Goal: Use online tool/utility: Use online tool/utility

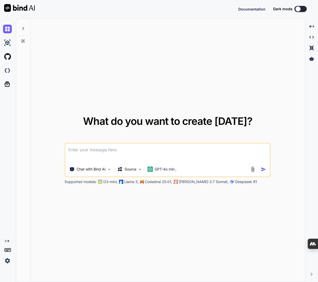
type textarea "x"
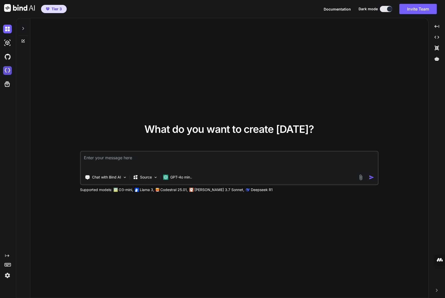
click at [7, 71] on img at bounding box center [7, 70] width 9 height 9
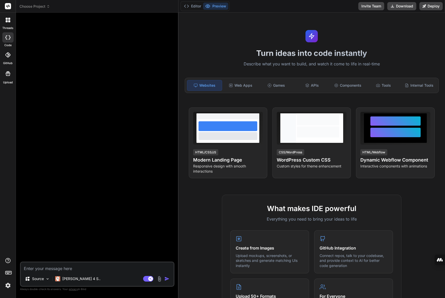
drag, startPoint x: 157, startPoint y: 54, endPoint x: 169, endPoint y: 54, distance: 11.3
click at [169, 54] on div "Bind AI Web Search Created with Pixso. Code Generator Source Claude 4 S.. Agent…" at bounding box center [97, 156] width 163 height 286
click at [159, 278] on img at bounding box center [160, 279] width 6 height 6
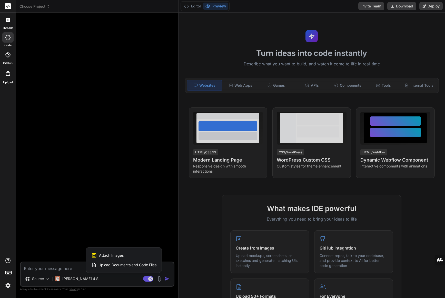
click at [116, 255] on span "Attach Images" at bounding box center [111, 255] width 25 height 5
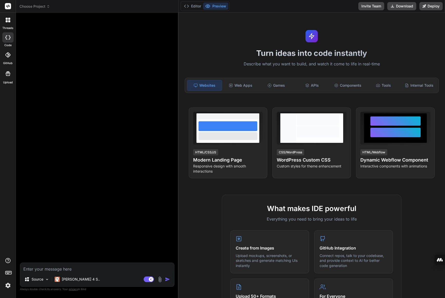
click at [160, 282] on img at bounding box center [160, 280] width 6 height 6
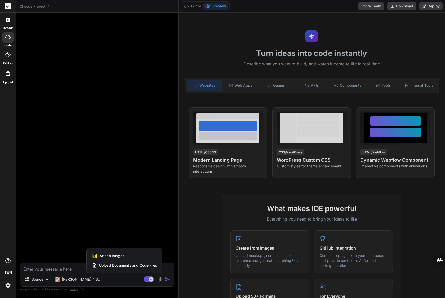
click at [127, 258] on div "Attach Images Image attachments are only supported in Claude and Gemini models." at bounding box center [124, 256] width 65 height 10
type textarea "x"
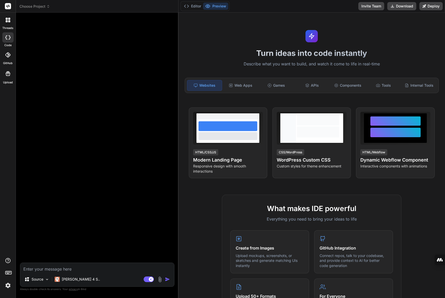
type input "C:\fakepath\12543123_Page_3.jpg"
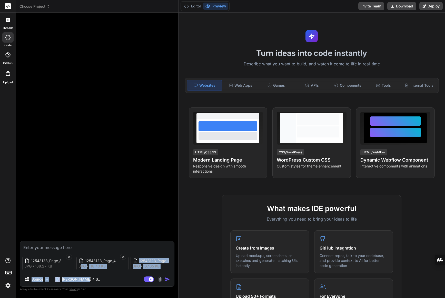
drag, startPoint x: 80, startPoint y: 273, endPoint x: 111, endPoint y: 275, distance: 31.4
click at [111, 275] on div "12543123_Page_3 jpg 168.27 KB 12543123_Page_4 jpg 118.43 KB 12543123_Page_1 jpg…" at bounding box center [97, 264] width 154 height 46
click at [105, 279] on div "Source Claude 4 S.." at bounding box center [97, 280] width 154 height 12
click at [42, 246] on textarea at bounding box center [97, 245] width 154 height 9
click at [59, 248] on textarea at bounding box center [97, 245] width 154 height 9
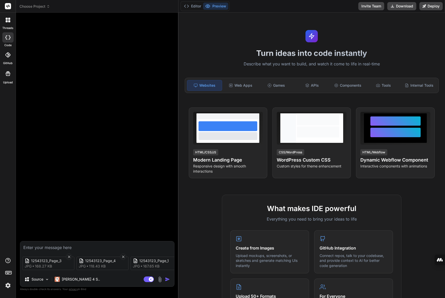
type textarea "x"
type textarea "create a"
type textarea "x"
type textarea "create a front"
type textarea "x"
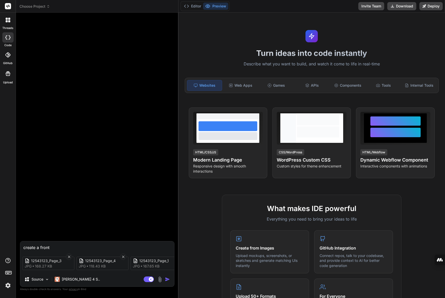
type textarea "create a front end"
type textarea "x"
type textarea "create a front end similar"
type textarea "x"
type textarea "create a front end similar to the"
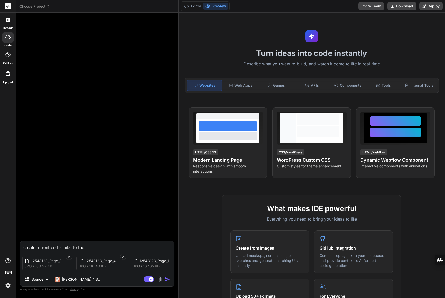
type textarea "x"
type textarea "create a front end similar to the images"
type textarea "x"
type textarea "create a front end similar to the images which are"
type textarea "x"
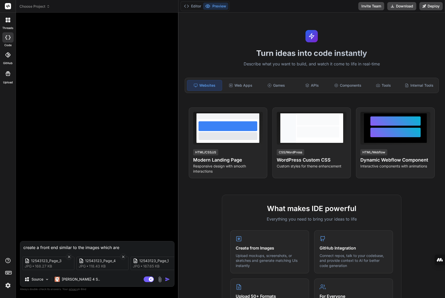
type textarea "create a front end similar to the images which are attached"
type textarea "x"
type textarea "Create a front end similar to the images which are attached"
click at [51, 247] on textarea "Create a front end similar to the images which are attached" at bounding box center [97, 245] width 154 height 9
type textarea "x"
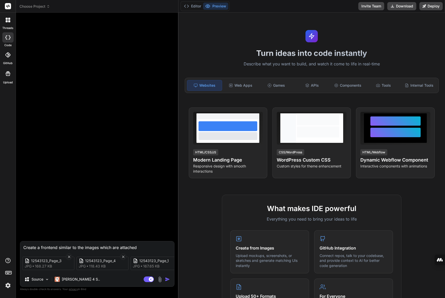
type textarea "Create a frontend similar to the images which are attached"
click at [167, 280] on img "button" at bounding box center [167, 279] width 5 height 5
type textarea "x"
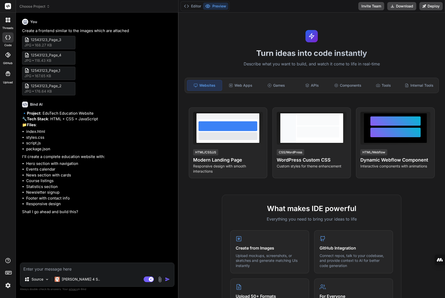
click at [44, 270] on textarea at bounding box center [97, 267] width 154 height 9
type textarea "x"
type textarea "y"
type textarea "x"
type textarea "ye"
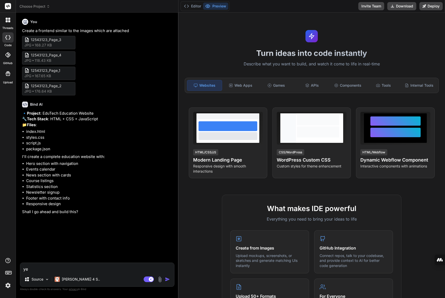
type textarea "x"
type textarea "yes"
type textarea "x"
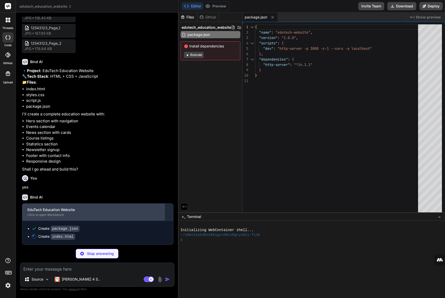
scroll to position [54, 0]
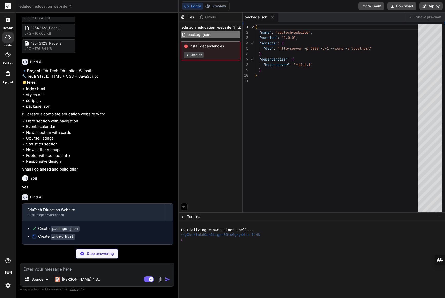
click at [104, 254] on p "Stop answering" at bounding box center [100, 253] width 27 height 5
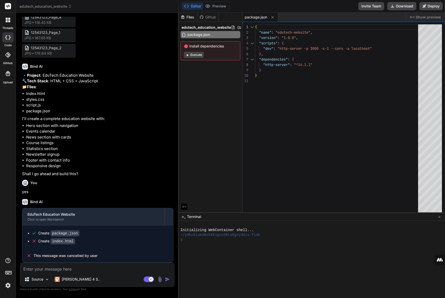
click at [87, 271] on textarea at bounding box center [97, 267] width 154 height 9
type textarea "x"
type textarea "I"
type textarea "x"
type textarea "In"
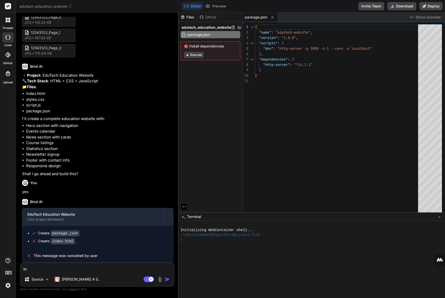
type textarea "x"
type textarea "Ins"
type textarea "x"
type textarea "Inst"
type textarea "x"
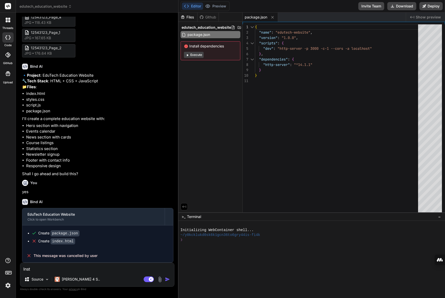
type textarea "Inste"
type textarea "x"
type textarea "Instea"
type textarea "x"
type textarea "Instead"
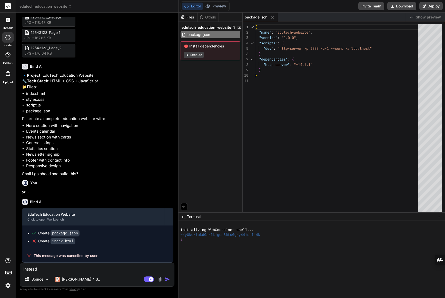
type textarea "x"
type textarea "Instead"
type textarea "x"
type textarea "Instead o"
type textarea "x"
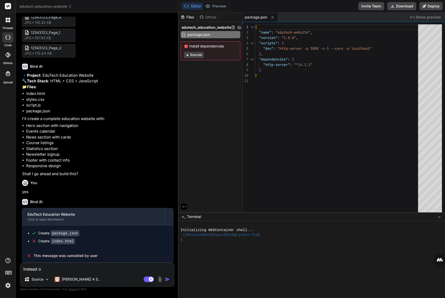
type textarea "Instead of"
type textarea "x"
type textarea "Instead of"
type textarea "x"
type textarea "Instead of E"
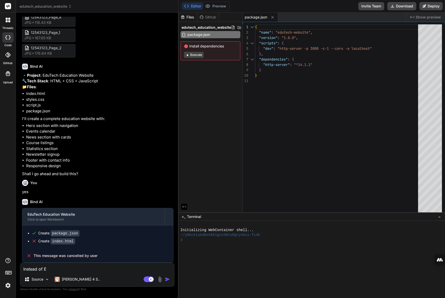
type textarea "x"
type textarea "Instead of Ed"
type textarea "x"
type textarea "Instead of Edu"
type textarea "x"
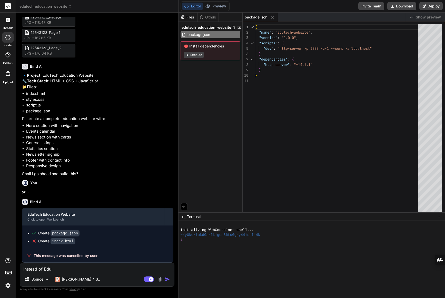
type textarea "Instead of EduT"
type textarea "x"
type textarea "Instead of EduTe"
type textarea "x"
type textarea "Instead of EduTec"
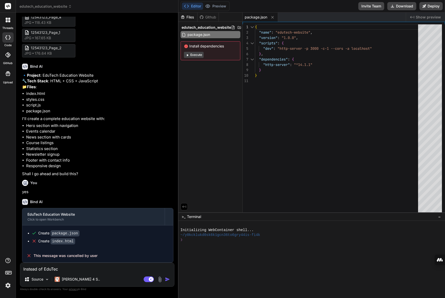
type textarea "x"
type textarea "Instead of EduTech"
type textarea "x"
type textarea "Instead of EduTech,"
type textarea "x"
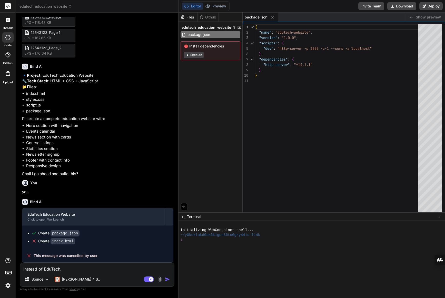
type textarea "Instead of EduTech,"
type textarea "x"
type textarea "Instead of EduTech, I"
type textarea "x"
type textarea "Instead of EduTech, I'"
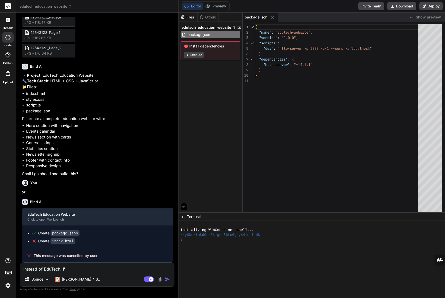
type textarea "x"
type textarea "Instead of EduTech, I'd"
type textarea "x"
type textarea "Instead of EduTech, I'd"
type textarea "x"
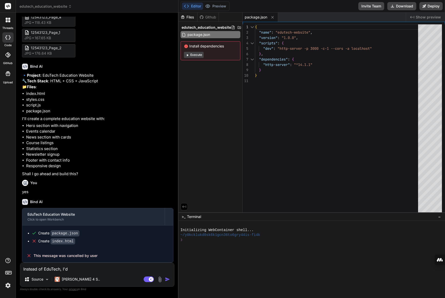
type textarea "Instead of EduTech, I'd l"
type textarea "x"
type textarea "Instead of EduTech, I'd li"
type textarea "x"
type textarea "Instead of EduTech, I'd lik"
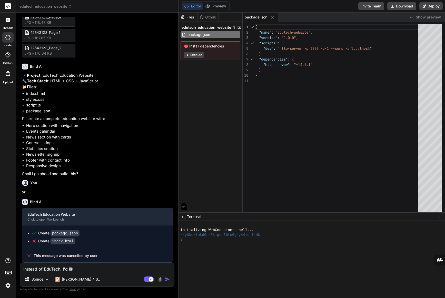
type textarea "x"
type textarea "Instead of EduTech, I'd like"
type textarea "x"
type textarea "Instead of EduTech, I'd like"
type textarea "x"
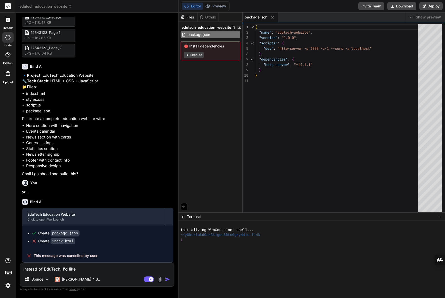
type textarea "Instead of EduTech, I'd like t"
type textarea "x"
type textarea "Instead of EduTech, I'd like th"
type textarea "x"
type textarea "Instead of EduTech, I'd like thi"
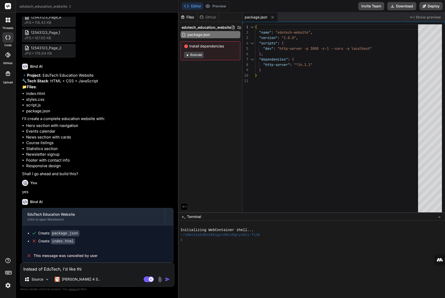
type textarea "x"
type textarea "Instead of EduTech, I'd like this"
type textarea "x"
type textarea "Instead of EduTech, I'd like this"
type textarea "x"
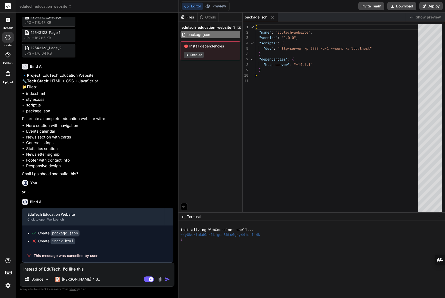
type textarea "Instead of EduTech, I'd like this t"
type textarea "x"
type textarea "Instead of EduTech, I'd like this to"
type textarea "x"
type textarea "Instead of EduTech, I'd like this to"
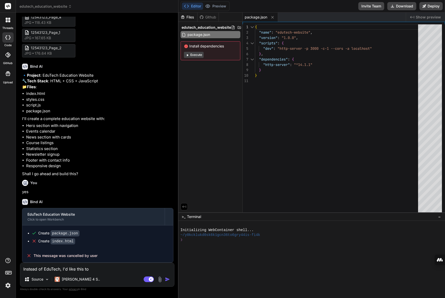
type textarea "x"
type textarea "Instead of EduTech, I'd like this to b"
type textarea "x"
type textarea "Instead of EduTech, I'd like this to be"
type textarea "x"
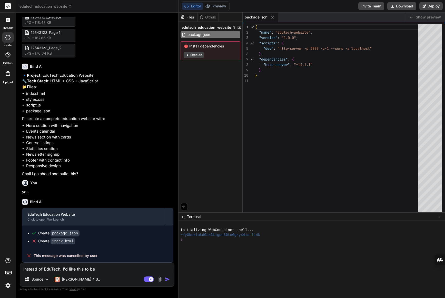
type textarea "Instead of EduTech, I'd like this to be"
type textarea "x"
type textarea "Instead of EduTech, I'd like this to be a"
type textarea "x"
type textarea "Instead of EduTech, I'd like this to be a"
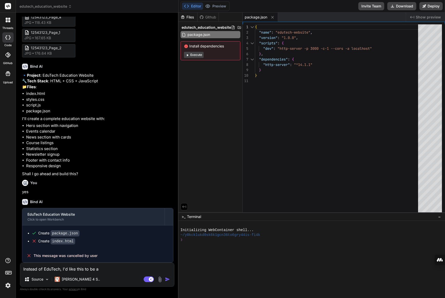
type textarea "x"
type textarea "Instead of EduTech, I'd like this to be a C"
type textarea "x"
type textarea "Instead of EduTech, I'd like this to be a Ch"
type textarea "x"
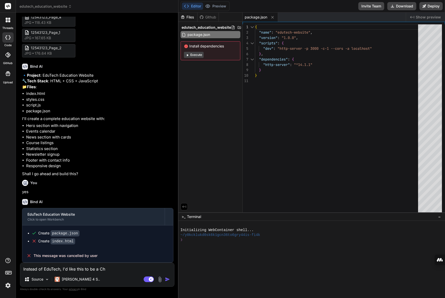
type textarea "Instead of EduTech, I'd like this to be a Chr"
type textarea "x"
type textarea "Instead of EduTech, I'd like this to be a Chri"
type textarea "x"
type textarea "Instead of EduTech, I'd like this to be a Chris"
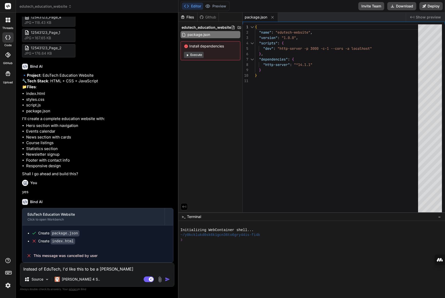
type textarea "x"
type textarea "Instead of EduTech, I'd like this to be a Christ"
type textarea "x"
type textarea "Instead of EduTech, I'd like this to be a Christi"
type textarea "x"
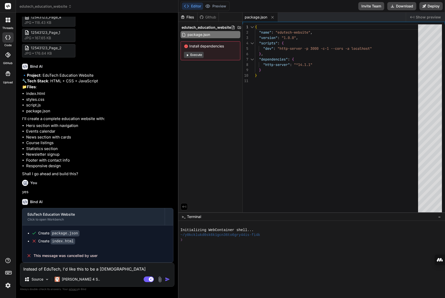
type textarea "Instead of EduTech, I'd like this to be a Christia"
type textarea "x"
type textarea "Instead of EduTech, I'd like this to be a Christian"
type textarea "x"
type textarea "Instead of EduTech, I'd like this to be a Christian"
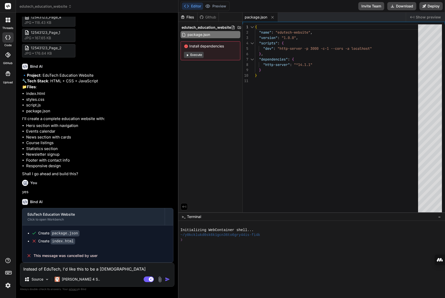
type textarea "x"
type textarea "Instead of EduTech, I'd like this to be a Christian E"
type textarea "x"
type textarea "Instead of EduTech, I'd like this to be a Christian Ed"
type textarea "x"
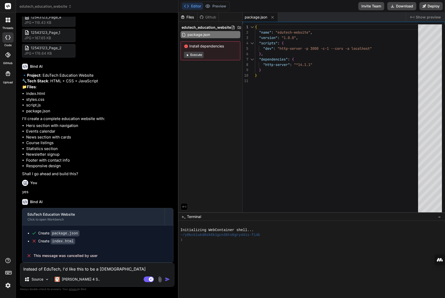
type textarea "Instead of EduTech, I'd like this to be a Christian Edu"
type textarea "x"
type textarea "Instead of EduTech, I'd like this to be a Christian Educ"
type textarea "x"
type textarea "Instead of EduTech, I'd like this to be a Christian Educa"
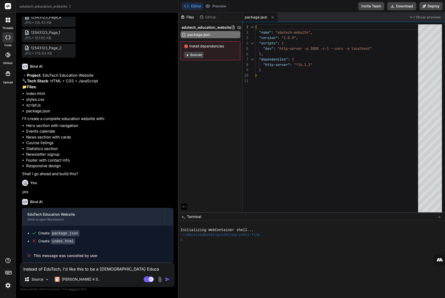
type textarea "x"
type textarea "Instead of EduTech, I'd like this to be a Christian Educat"
type textarea "x"
type textarea "Instead of EduTech, I'd like this to be a Christian Educati"
type textarea "x"
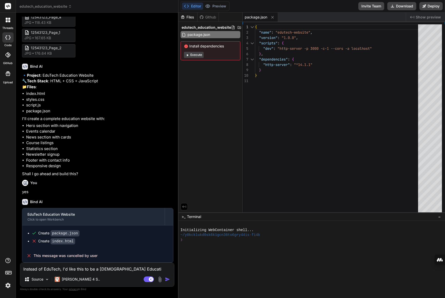
type textarea "Instead of EduTech, I'd like this to be a Christian Educatio"
type textarea "x"
type textarea "Instead of EduTech, I'd like this to be a Christian Education"
type textarea "x"
type textarea "Instead of EduTech, I'd like this to be a Christian Education"
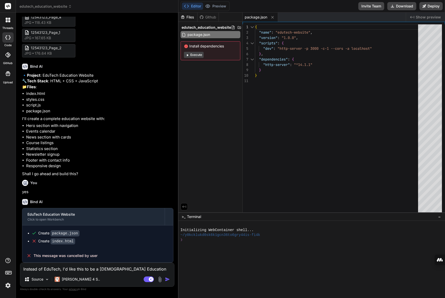
type textarea "x"
type textarea "Instead of EduTech, I'd like this to be a Christian Education W"
type textarea "x"
type textarea "Instead of EduTech, I'd like this to be a Christian Education We"
type textarea "x"
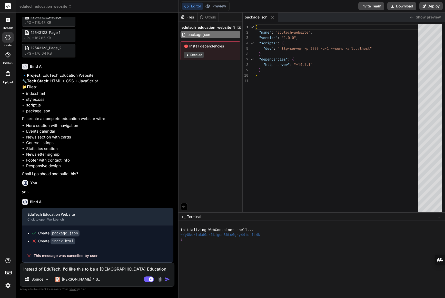
type textarea "Instead of EduTech, I'd like this to be a Christian Education Web"
type textarea "x"
type textarea "Instead of EduTech, I'd like this to be a Christian Education Webs"
type textarea "x"
type textarea "Instead of EduTech, I'd like this to be a Christian Education Websi"
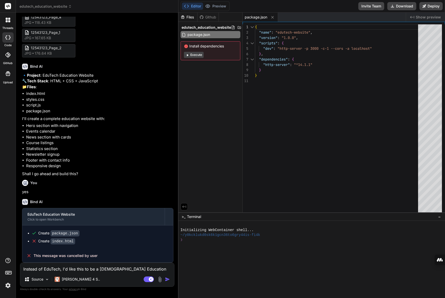
type textarea "x"
type textarea "Instead of EduTech, I'd like this to be a Christian Education Websit"
type textarea "x"
type textarea "Instead of EduTech, I'd like this to be a Christian Education Website"
type textarea "x"
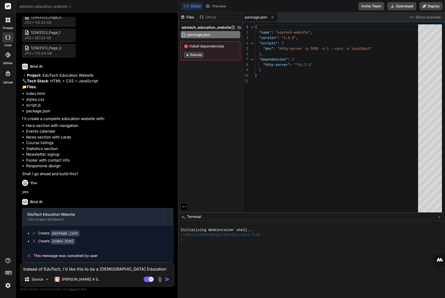
type textarea "Instead of EduTech, I'd like this to be a Christian Education Website."
type textarea "x"
type textarea "Instead of EduTech, I'd like this to be a Christian Education Website."
type textarea "x"
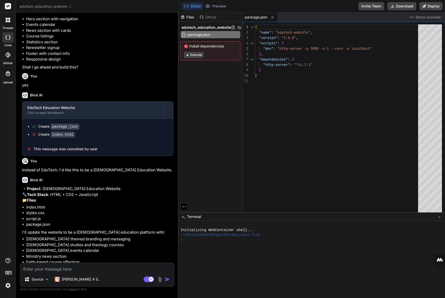
scroll to position [197, 0]
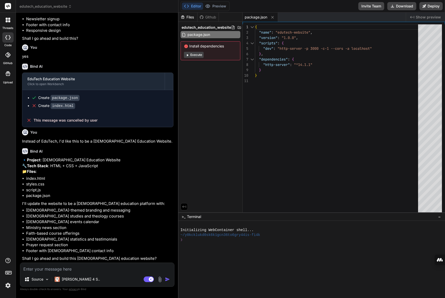
click at [87, 267] on textarea at bounding box center [97, 267] width 154 height 9
type textarea "x"
type textarea "y"
type textarea "x"
type textarea "ye"
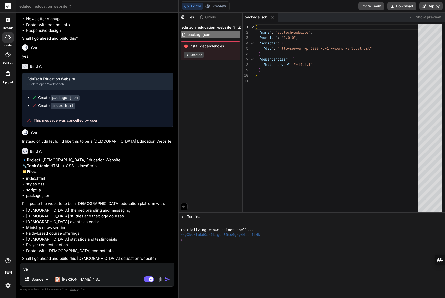
type textarea "x"
type textarea "yes"
type textarea "x"
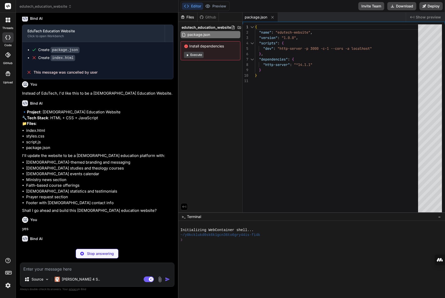
scroll to position [250, 0]
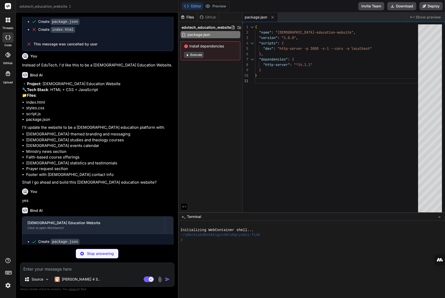
type textarea "x"
type textarea "<p>&copy; 2024 Grace Academy. All rights reserved. | Privacy Policy | Terms of …"
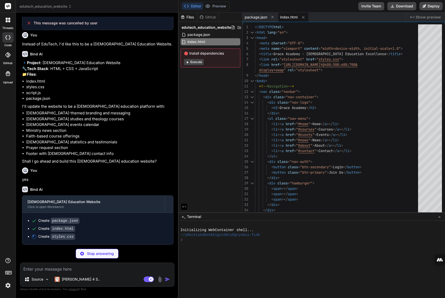
scroll to position [294, 0]
type textarea "x"
type textarea ".footer-content { grid-template-columns: 1fr; gap: 2rem; } }"
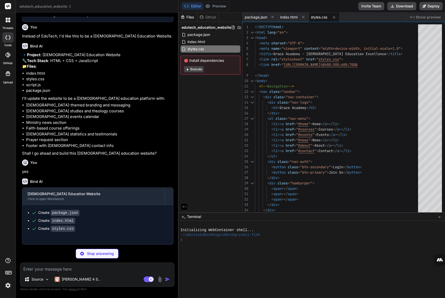
type textarea "x"
type textarea "}); // Event Registration document.querySelectorAll('.event-item').forEach(even…"
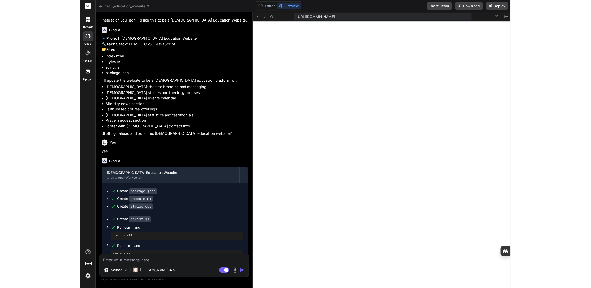
scroll to position [210, 0]
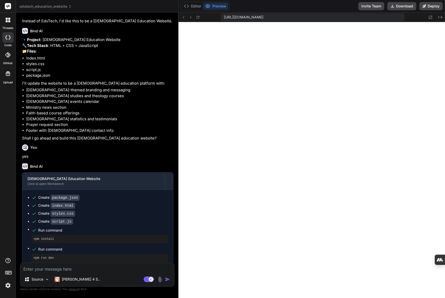
type textarea "x"
type textarea "// Event Registration document.querySelectorAll('.event-item').forEach(event =>…"
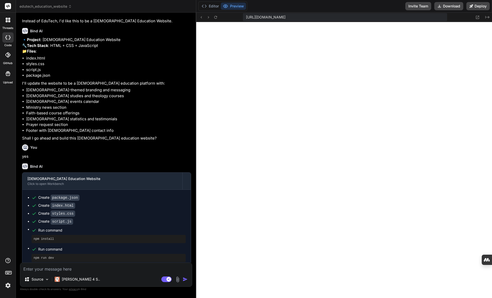
type textarea "x"
type textarea "document.querySelectorAll('.event-item').forEach(event => { event.addEventListe…"
type textarea "x"
type textarea "event.addEventListener('click', () => { const eventTitle = event.querySelector(…"
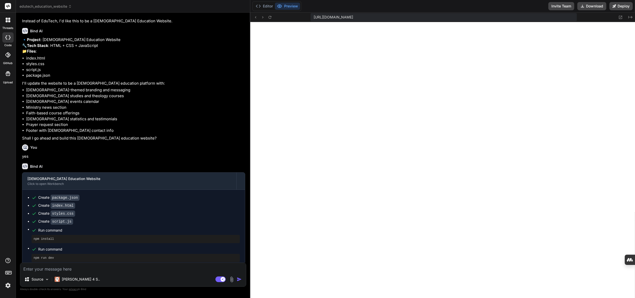
click at [74, 269] on textarea at bounding box center [133, 267] width 226 height 9
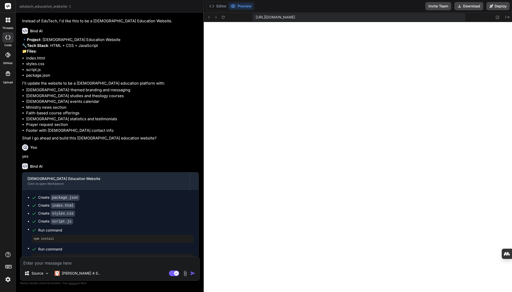
type textarea "x"
type textarea "document.querySelectorAll('.event-item').forEach(event => { event.addEventListe…"
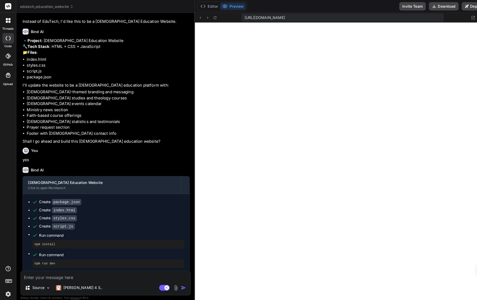
type textarea "x"
type textarea "// Event Registration document.querySelectorAll('.event-item').forEach(event =>…"
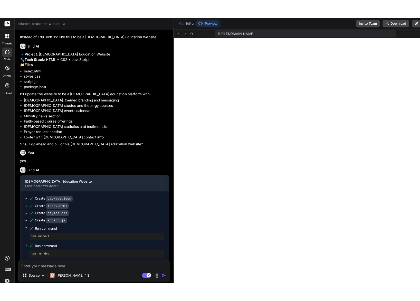
scroll to position [205, 0]
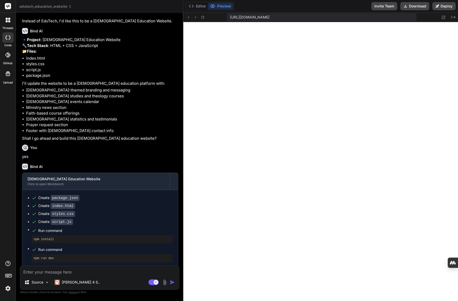
click at [1, 113] on div "threads code GitHub Upload" at bounding box center [8, 150] width 16 height 301
